Goal: Transaction & Acquisition: Purchase product/service

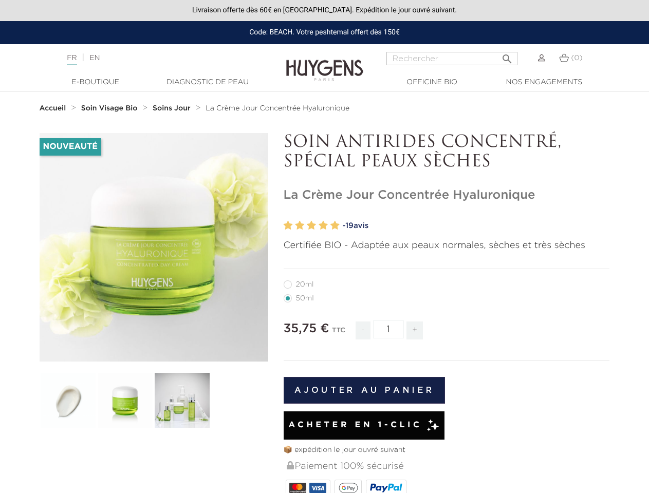
click at [324, 247] on p "Certifiée BIO - Adaptée aux peaux normales, sèches et très sèches" at bounding box center [447, 246] width 326 height 14
click at [452, 59] on input "Rechercher" at bounding box center [451, 58] width 131 height 13
click at [68, 400] on img at bounding box center [68, 400] width 57 height 57
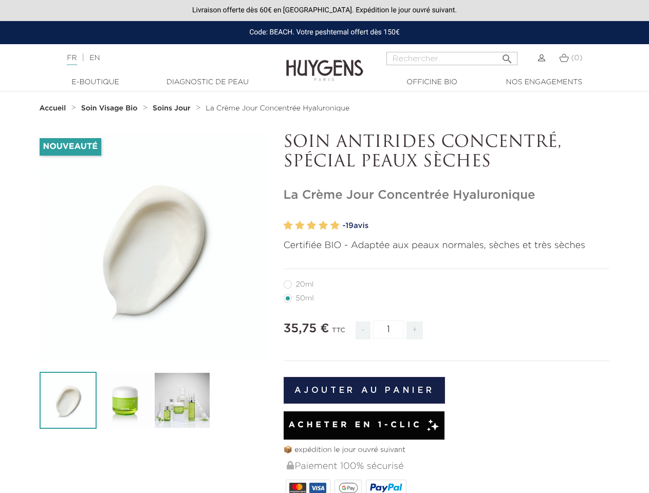
click at [125, 400] on div "Nouveauté   " at bounding box center [325, 446] width 586 height 627
click at [182, 400] on div "Nouveauté   " at bounding box center [325, 446] width 586 height 627
click at [0, 281] on section "Nouveauté   " at bounding box center [324, 454] width 649 height 643
click at [0, 294] on section "Nouveauté   " at bounding box center [324, 454] width 649 height 643
click at [388, 329] on input "1" at bounding box center [388, 330] width 31 height 18
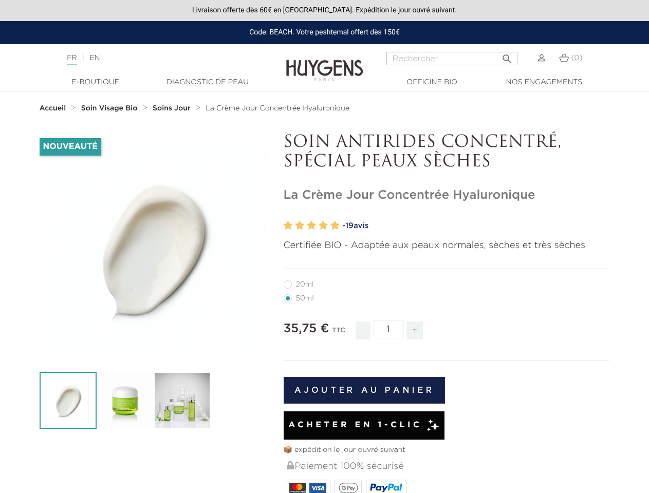
click at [364, 390] on button "Ajouter au panier" at bounding box center [365, 390] width 162 height 27
